Goal: Task Accomplishment & Management: Manage account settings

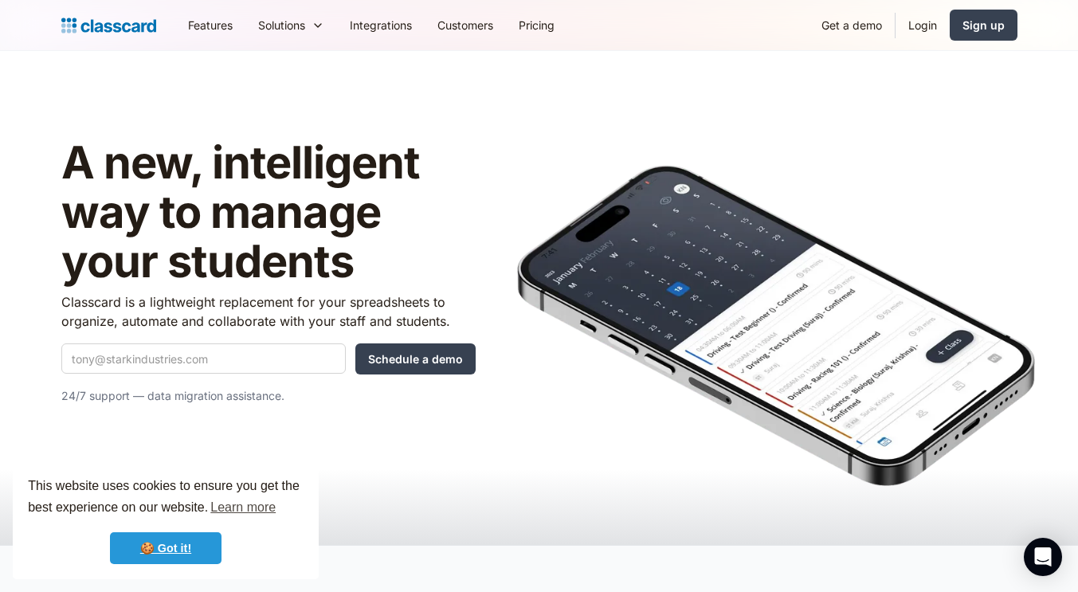
click at [194, 548] on link "🍪 Got it!" at bounding box center [166, 548] width 112 height 32
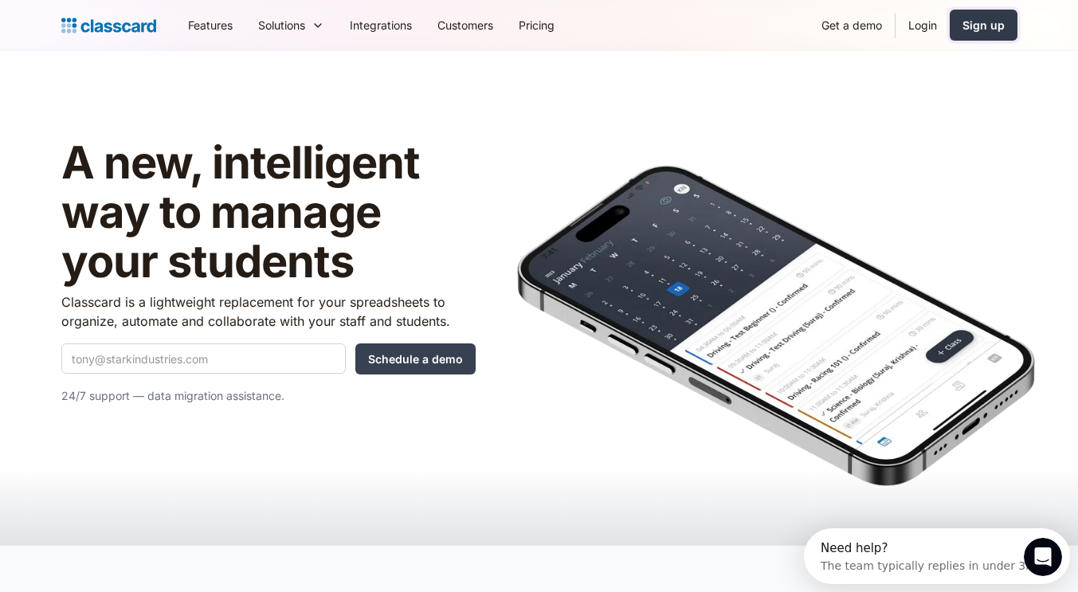
click at [985, 22] on div "Sign up" at bounding box center [984, 25] width 42 height 17
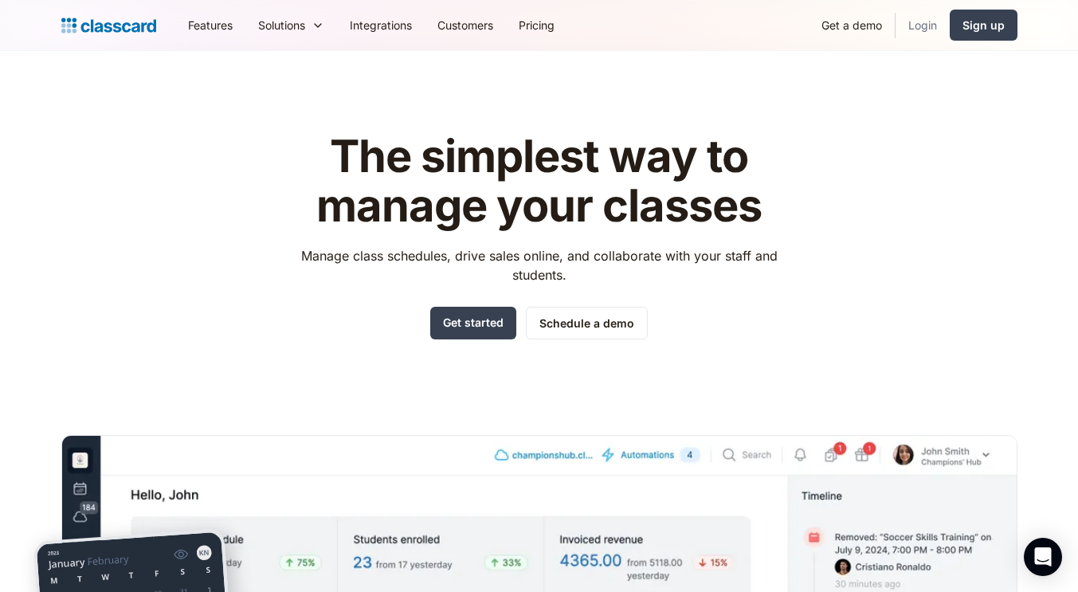
click at [920, 21] on link "Login" at bounding box center [923, 25] width 54 height 36
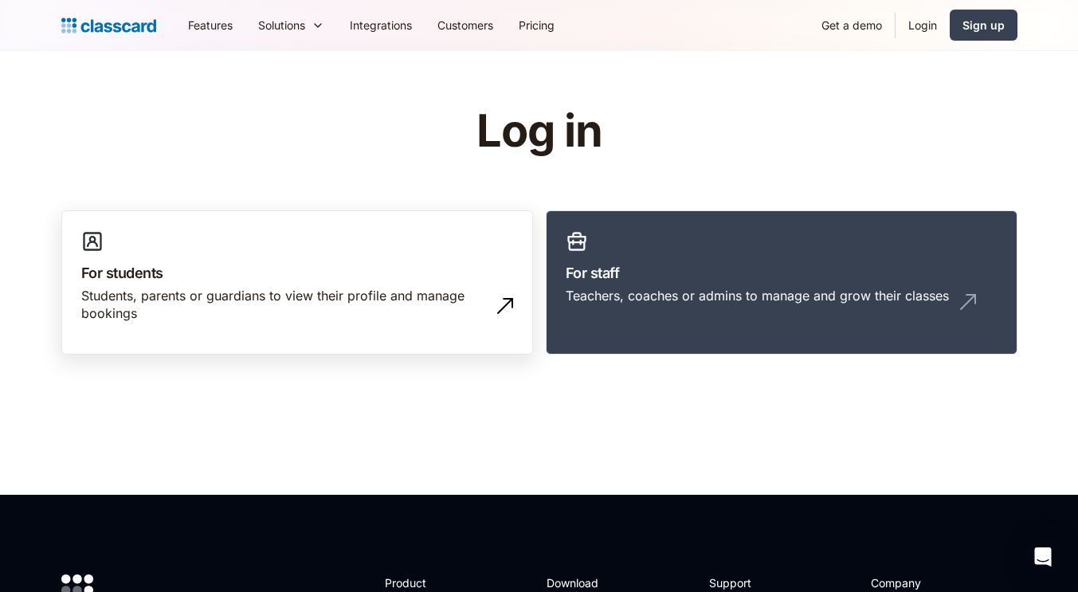
click at [250, 286] on link "For students Students, parents or guardians to view their profile and manage bo…" at bounding box center [297, 282] width 472 height 145
